Goal: Task Accomplishment & Management: Complete application form

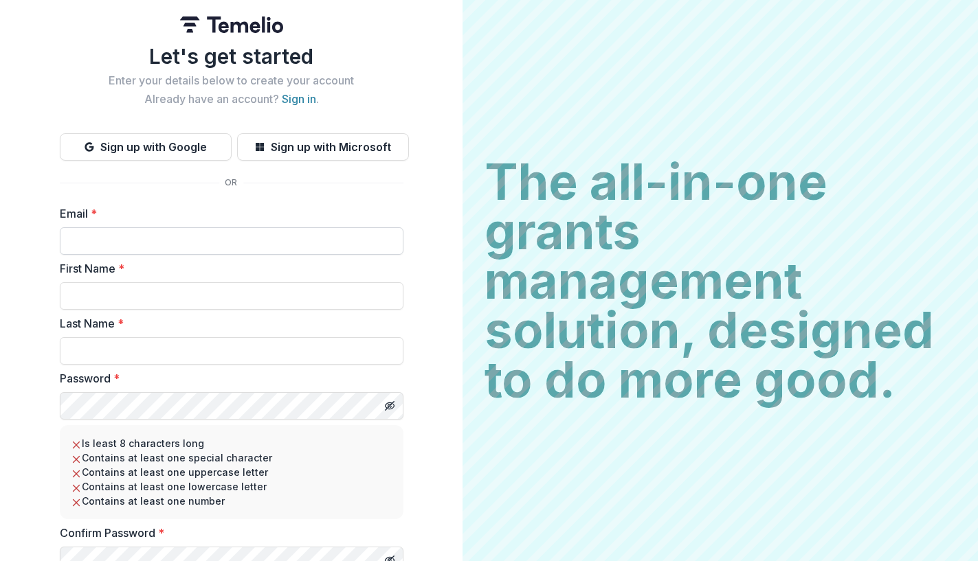
click at [333, 236] on input "Email *" at bounding box center [231, 240] width 343 height 27
click at [352, 146] on button "Sign up with Microsoft" at bounding box center [323, 146] width 172 height 27
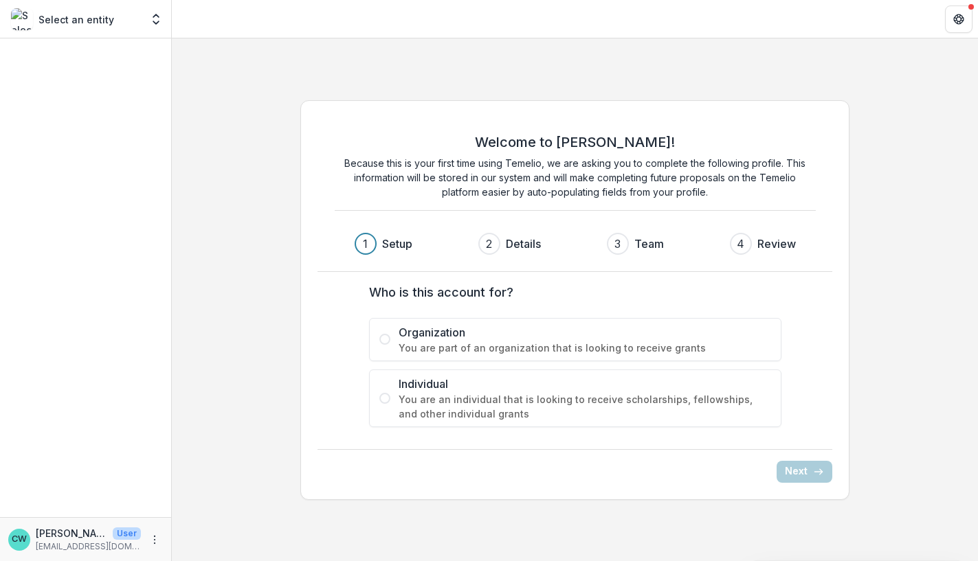
click at [521, 393] on span "You are an individual that is looking to receive scholarships, fellowships, and…" at bounding box center [584, 406] width 372 height 29
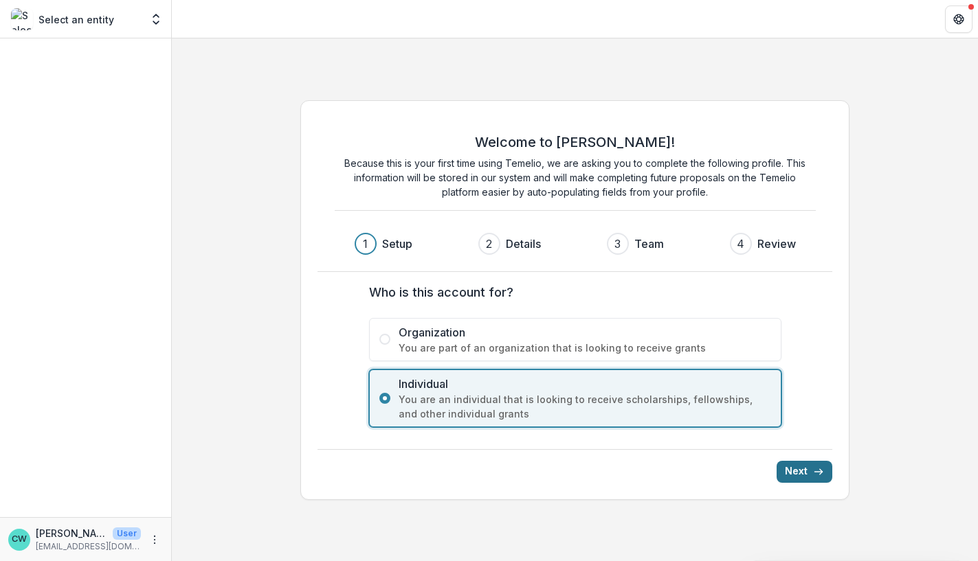
click at [798, 478] on button "Next" at bounding box center [804, 472] width 56 height 22
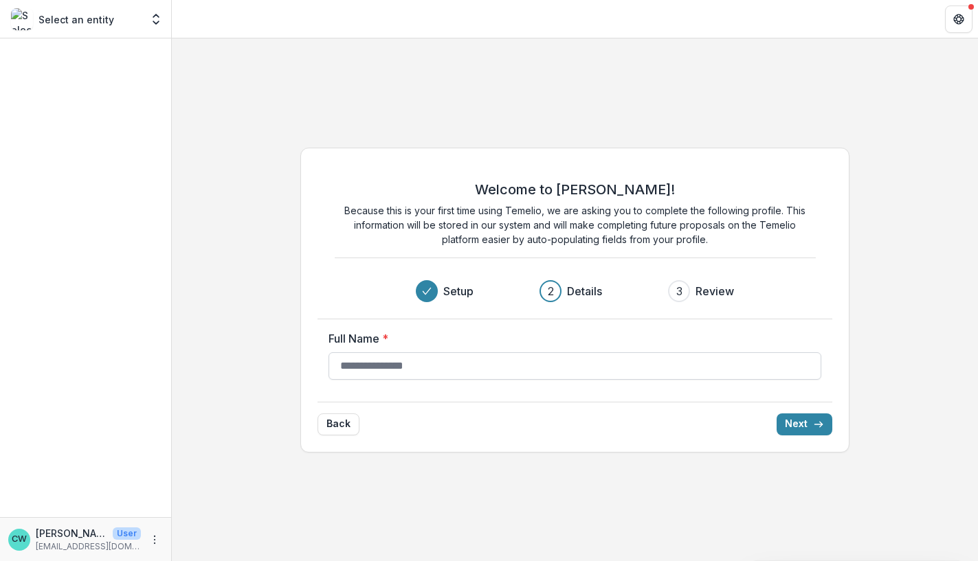
click at [737, 361] on input "Full Name *" at bounding box center [574, 365] width 493 height 27
type input "**********"
click at [776, 414] on button "Next" at bounding box center [804, 425] width 56 height 22
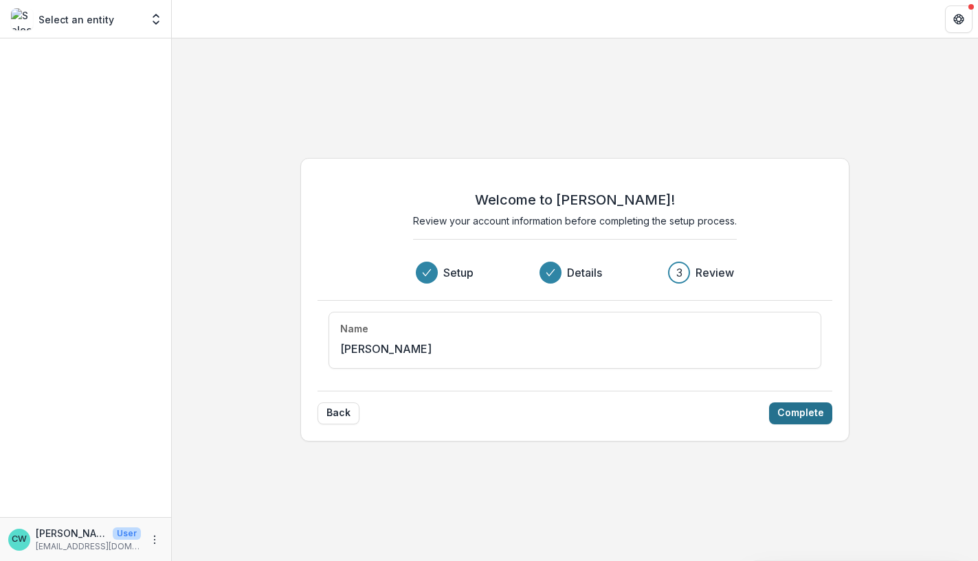
click at [818, 405] on button "Complete" at bounding box center [800, 414] width 63 height 22
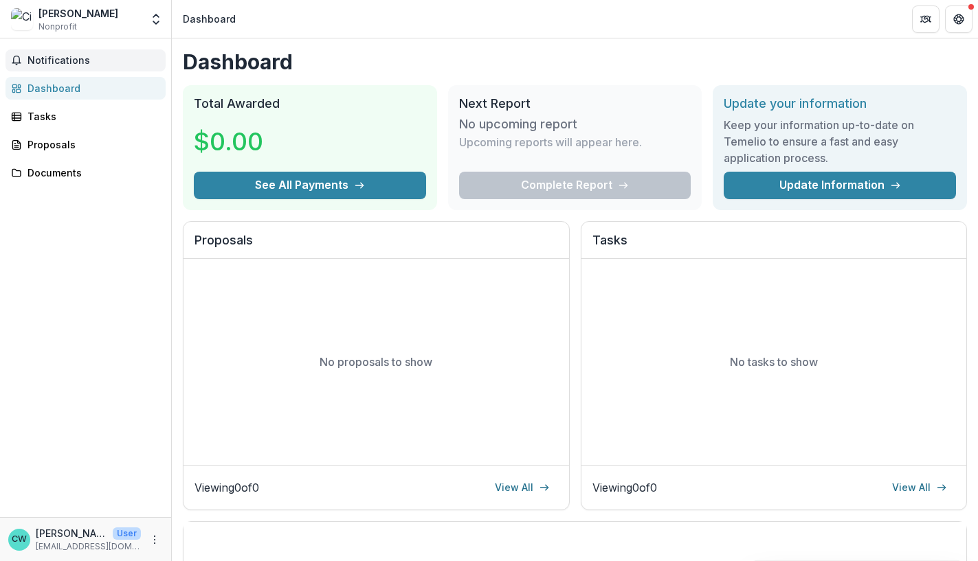
click at [70, 63] on span "Notifications" at bounding box center [93, 61] width 133 height 12
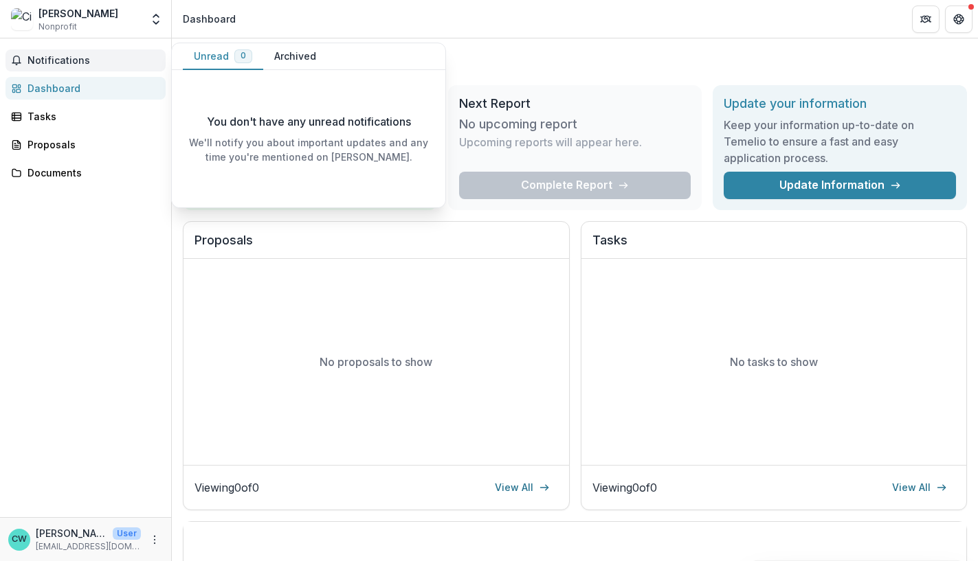
click at [60, 88] on div "Dashboard" at bounding box center [90, 88] width 127 height 14
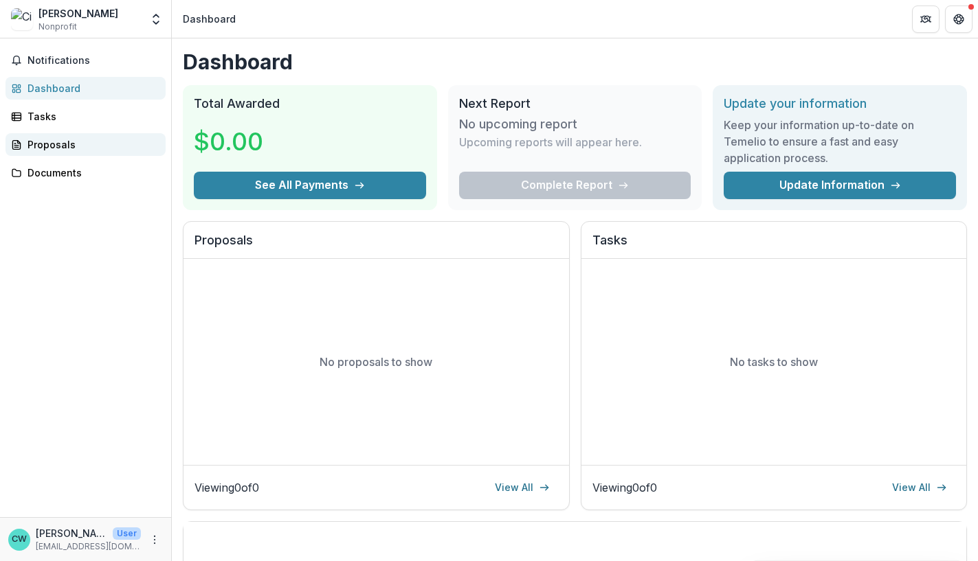
click at [49, 143] on div "Proposals" at bounding box center [90, 144] width 127 height 14
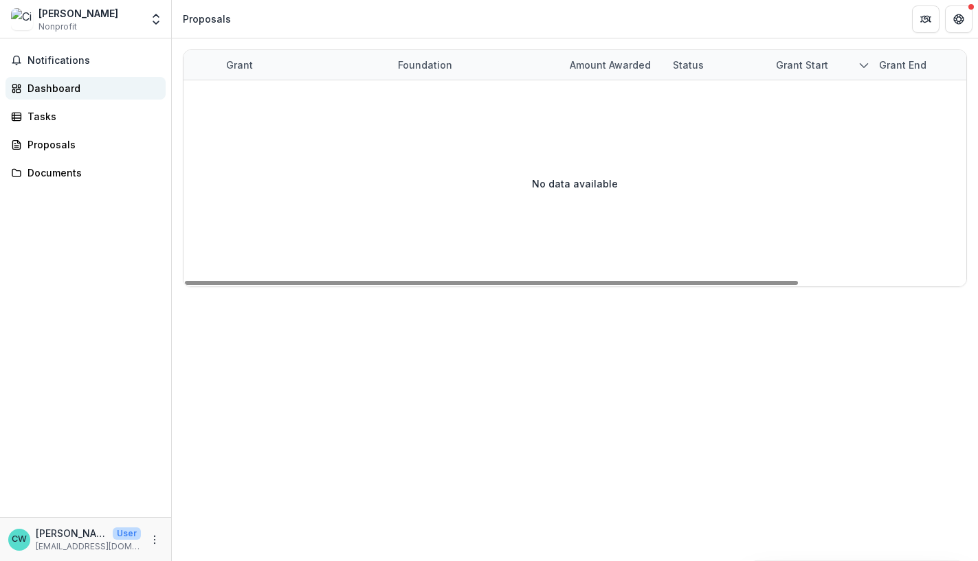
click at [57, 78] on link "Dashboard" at bounding box center [85, 88] width 160 height 23
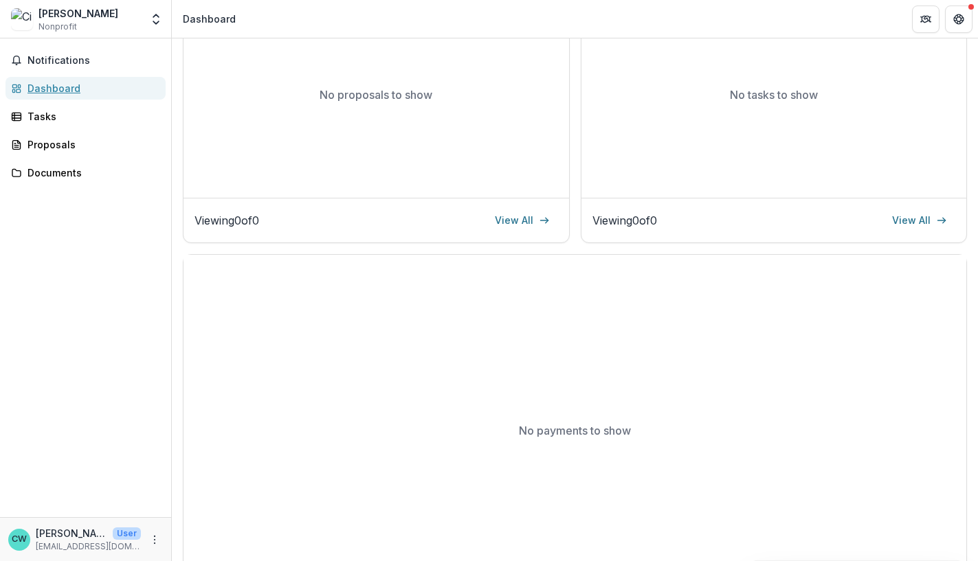
scroll to position [240, 0]
